Goal: Task Accomplishment & Management: Use online tool/utility

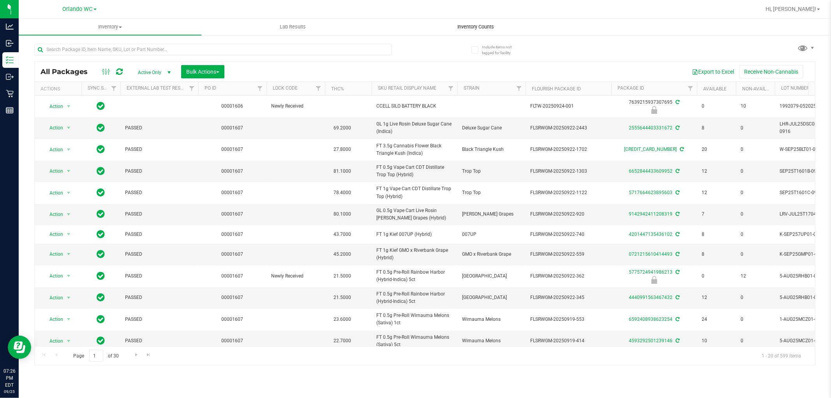
click at [461, 26] on span "Inventory Counts" at bounding box center [476, 26] width 58 height 7
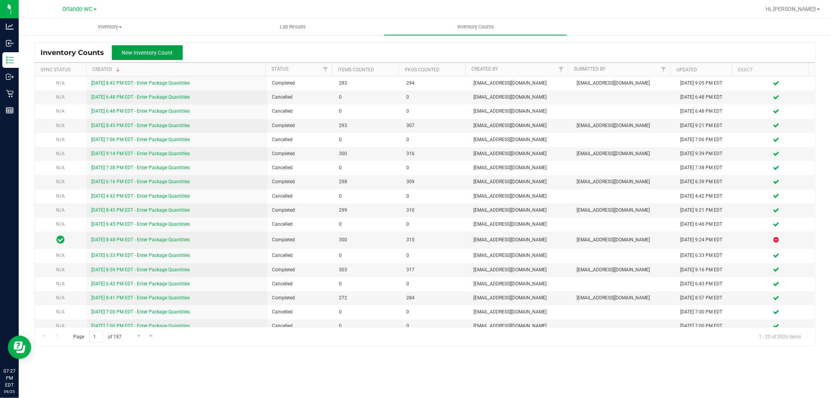
click at [135, 52] on span "New Inventory Count" at bounding box center [147, 52] width 51 height 6
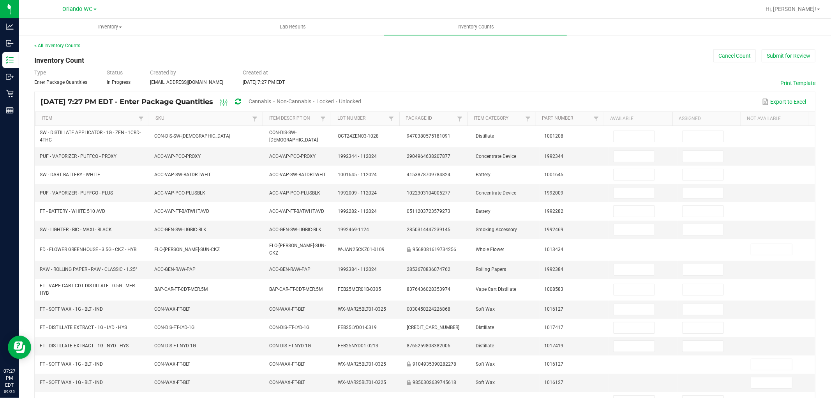
drag, startPoint x: 273, startPoint y: 97, endPoint x: 299, endPoint y: 99, distance: 26.1
click at [272, 98] on span "Cannabis" at bounding box center [260, 101] width 23 height 6
click at [362, 100] on span "Unlocked" at bounding box center [351, 101] width 22 height 6
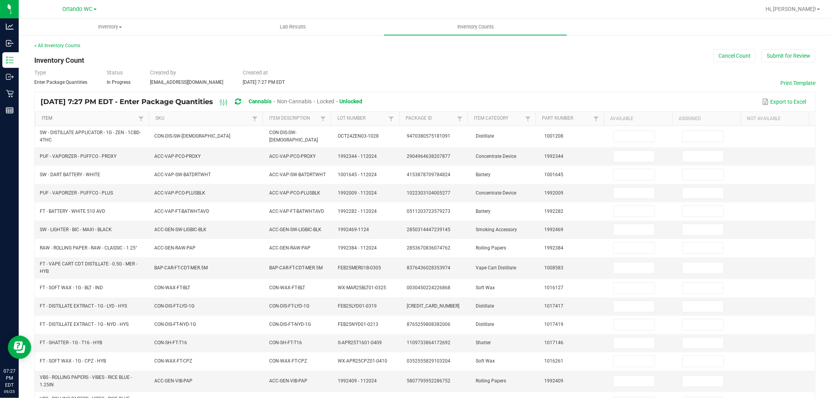
click at [102, 121] on link "Item" at bounding box center [89, 118] width 95 height 6
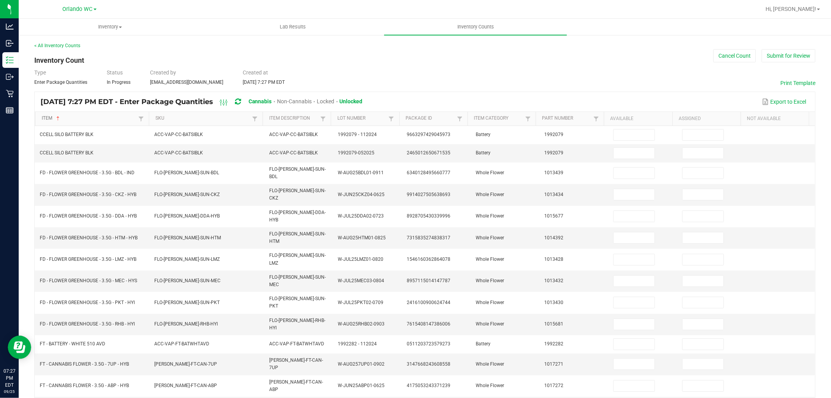
click at [93, 116] on link "Item" at bounding box center [89, 118] width 95 height 6
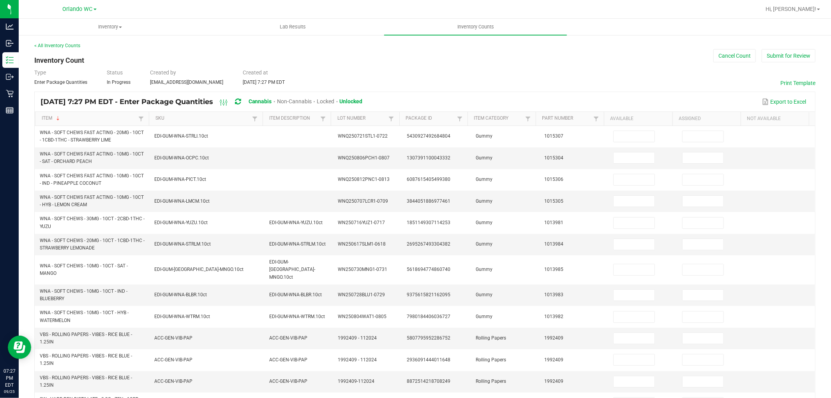
click at [79, 112] on th "Item Sorted Descending" at bounding box center [92, 119] width 114 height 14
click at [77, 118] on link "Item" at bounding box center [89, 118] width 95 height 6
click at [67, 117] on link "Item" at bounding box center [89, 118] width 95 height 6
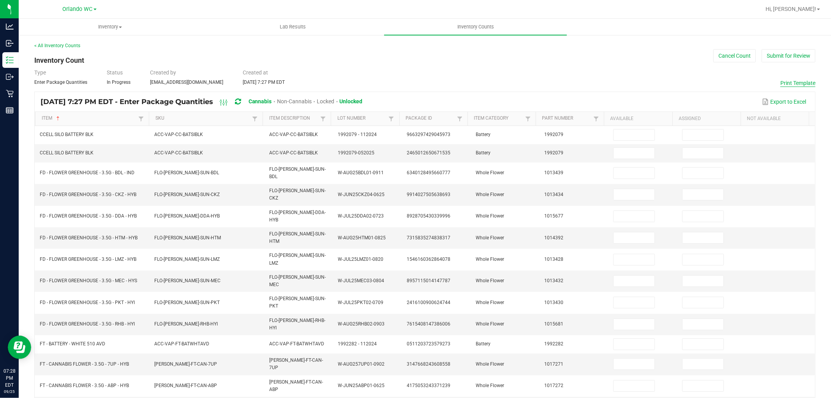
click at [794, 79] on button "Print Template" at bounding box center [797, 83] width 35 height 8
click at [723, 61] on button "Cancel Count" at bounding box center [734, 55] width 42 height 13
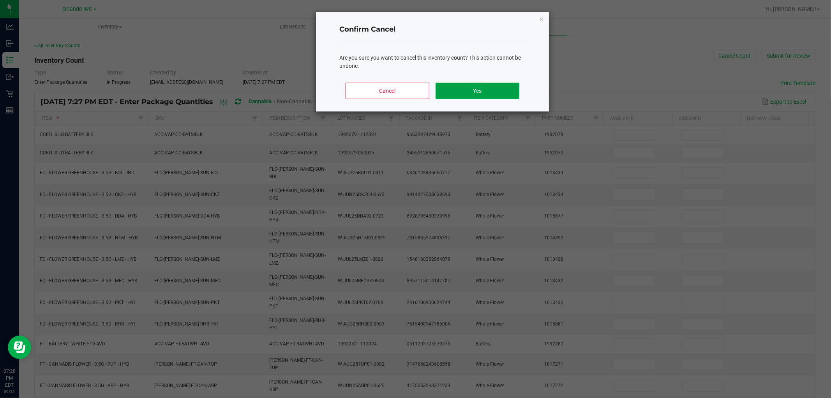
click at [485, 92] on button "Yes" at bounding box center [478, 91] width 84 height 16
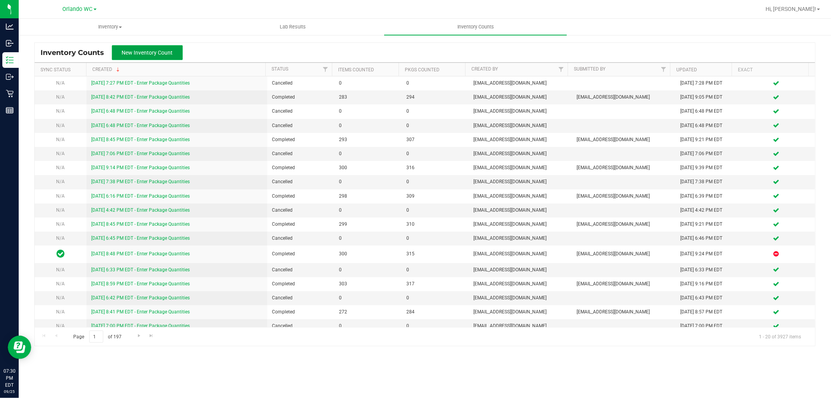
click at [133, 55] on span "New Inventory Count" at bounding box center [147, 52] width 51 height 6
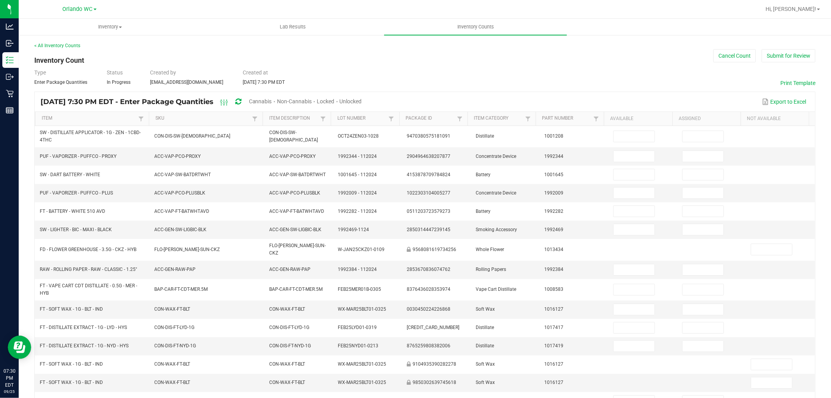
click at [191, 122] on th "SKU" at bounding box center [206, 119] width 114 height 14
click at [219, 117] on link "SKU" at bounding box center [202, 118] width 95 height 6
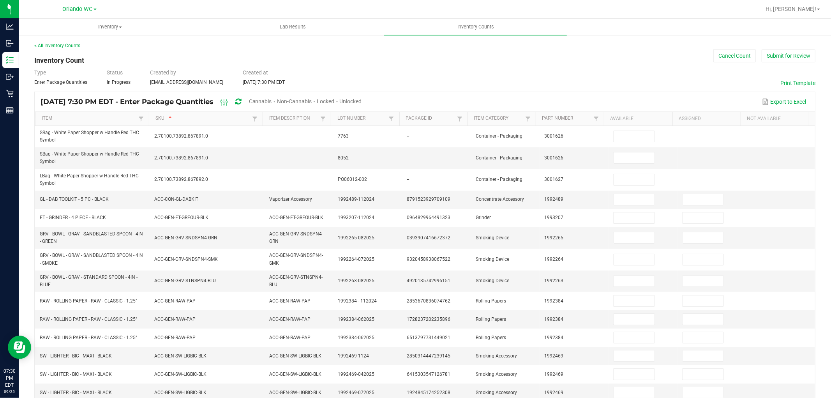
click at [272, 100] on span "Cannabis" at bounding box center [260, 101] width 23 height 6
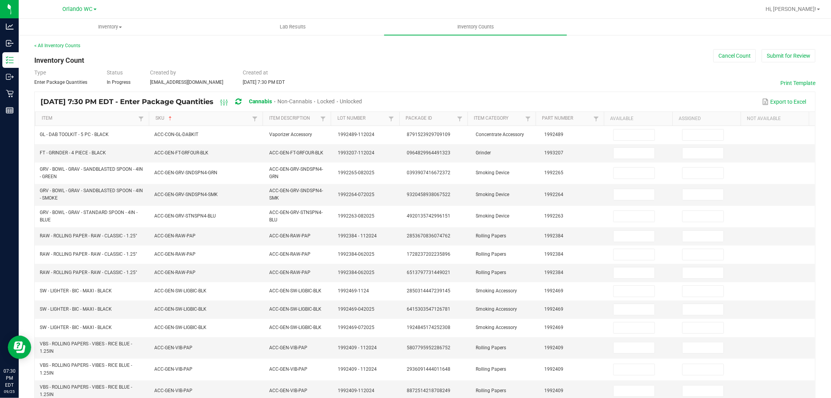
click at [362, 98] on span "Unlocked" at bounding box center [351, 101] width 22 height 6
click at [529, 76] on div "Type Enter Package Quantities Status In Progress Created by rmatos@liveparallel…" at bounding box center [424, 77] width 781 height 17
click at [798, 83] on button "Print Template" at bounding box center [797, 83] width 35 height 8
click at [722, 53] on button "Cancel Count" at bounding box center [734, 55] width 42 height 13
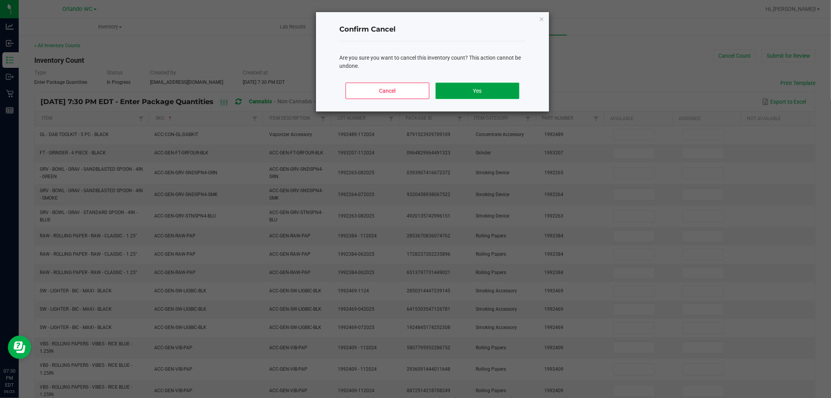
click at [480, 90] on button "Yes" at bounding box center [478, 91] width 84 height 16
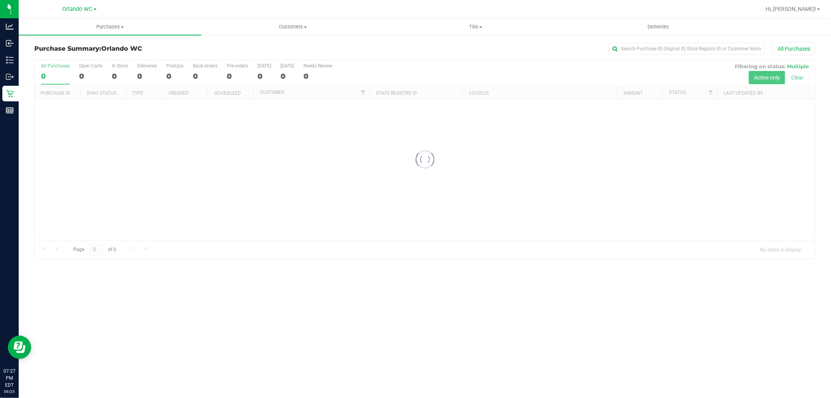
click at [500, 74] on div at bounding box center [425, 159] width 780 height 199
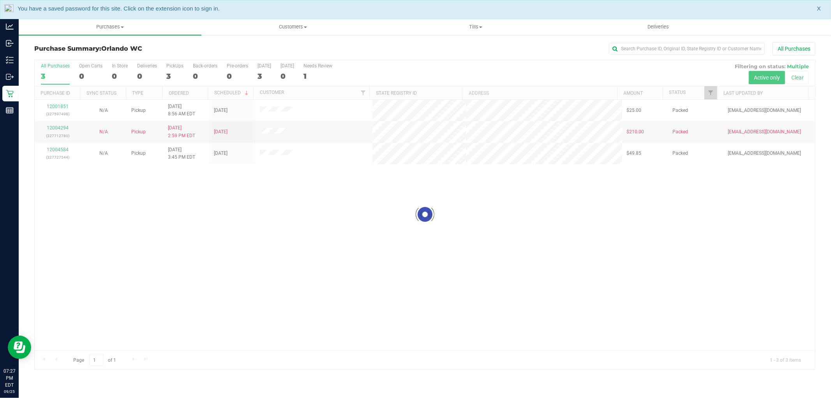
drag, startPoint x: 138, startPoint y: 203, endPoint x: 203, endPoint y: 189, distance: 67.2
click at [138, 203] on div at bounding box center [425, 214] width 780 height 309
drag, startPoint x: 390, startPoint y: 228, endPoint x: 470, endPoint y: 177, distance: 95.7
click at [401, 223] on div "12001851 (327597498) N/A Pickup [DATE] 8:56 AM EDT 9/25/2025 $25.00 Packed [EMA…" at bounding box center [425, 225] width 780 height 251
